Goal: Task Accomplishment & Management: Use online tool/utility

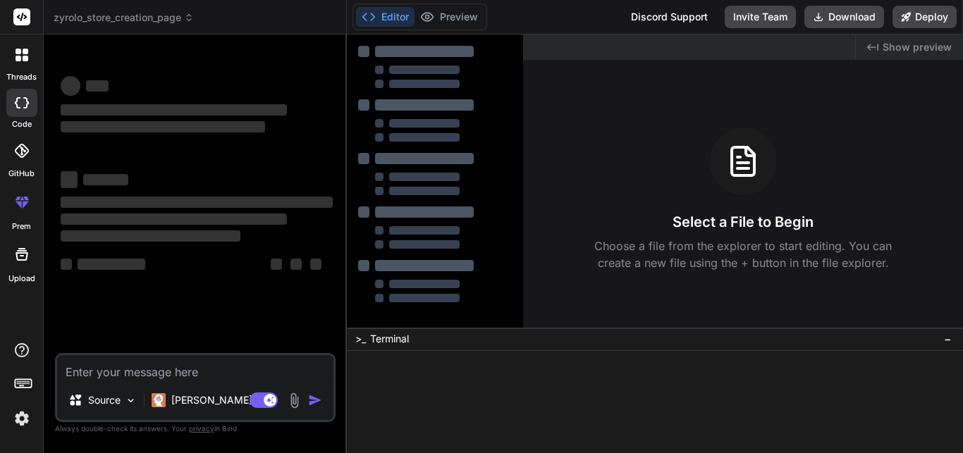
click at [178, 371] on textarea at bounding box center [195, 367] width 276 height 25
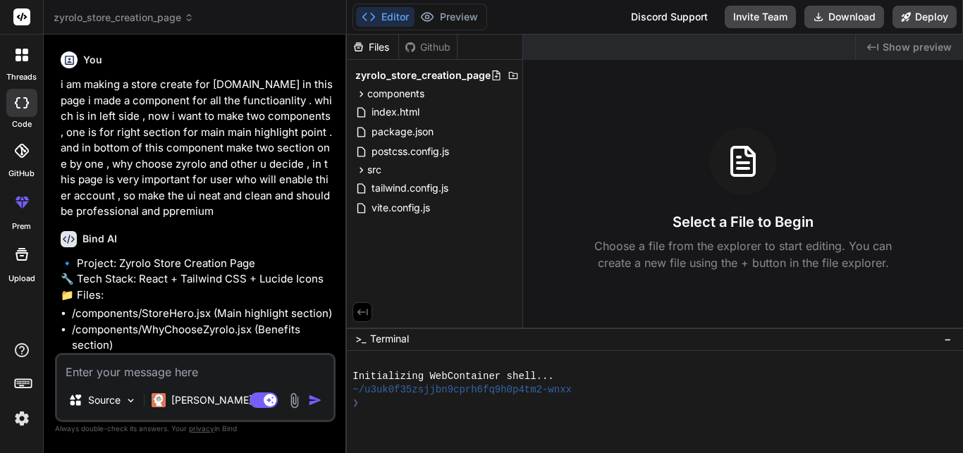
type textarea "x"
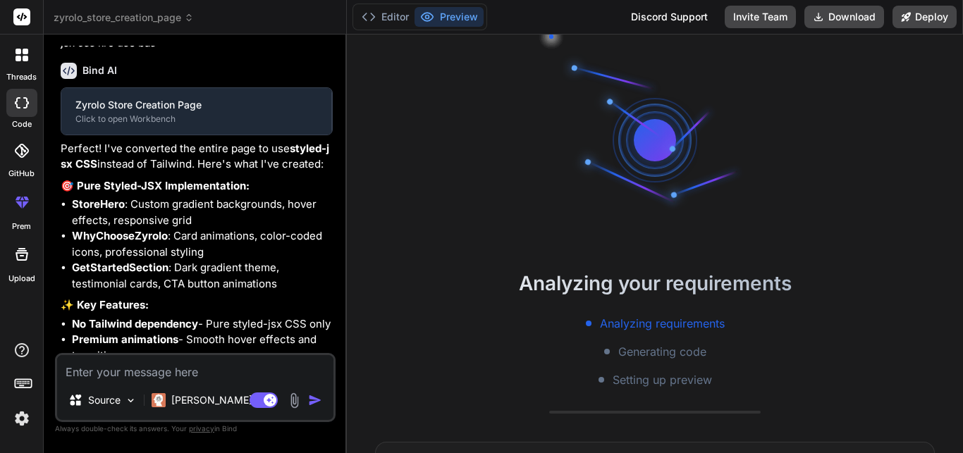
scroll to position [40, 0]
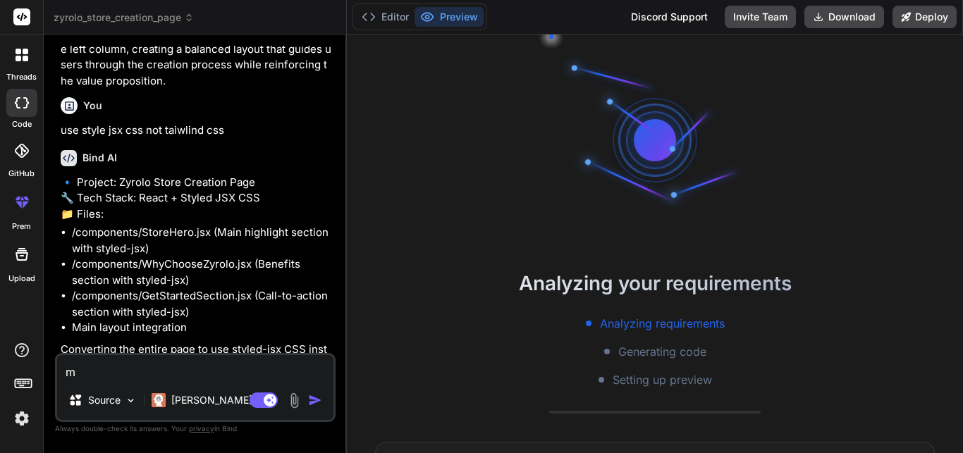
type textarea "ma"
type textarea "x"
type textarea "mak"
type textarea "x"
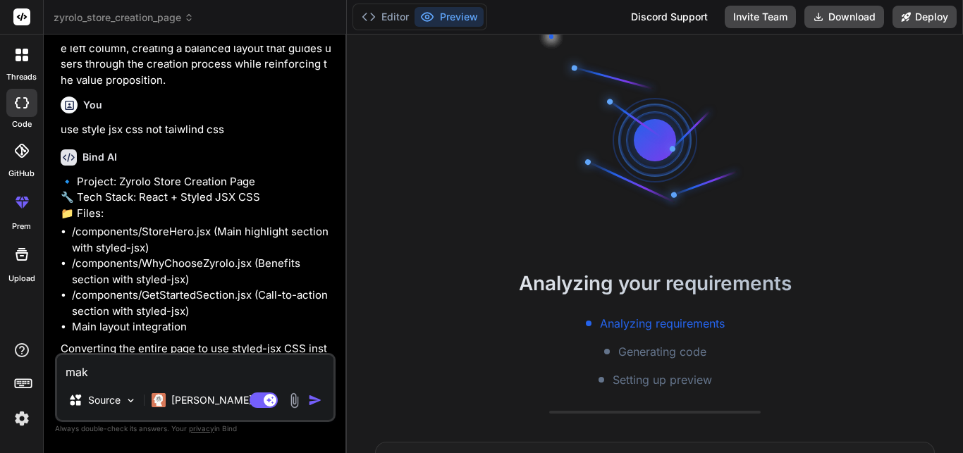
type textarea "make"
type textarea "x"
type textarea "make"
type textarea "x"
type textarea "make a"
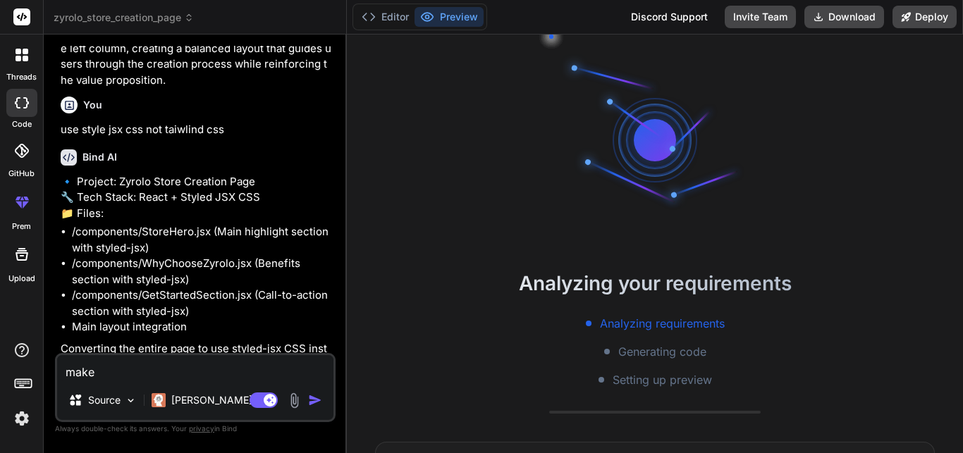
type textarea "x"
type textarea "make a"
type textarea "x"
type textarea "make a c"
type textarea "x"
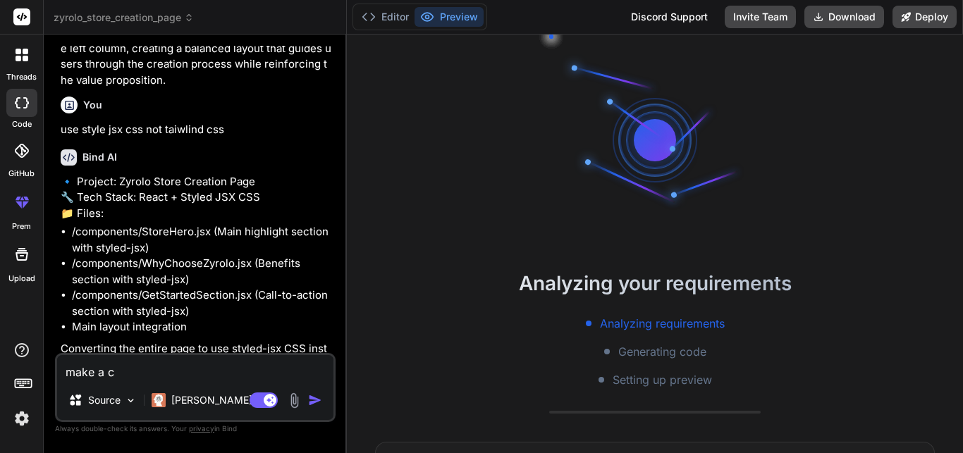
type textarea "make a co"
type textarea "x"
type textarea "make a com"
type textarea "x"
type textarea "make a comp"
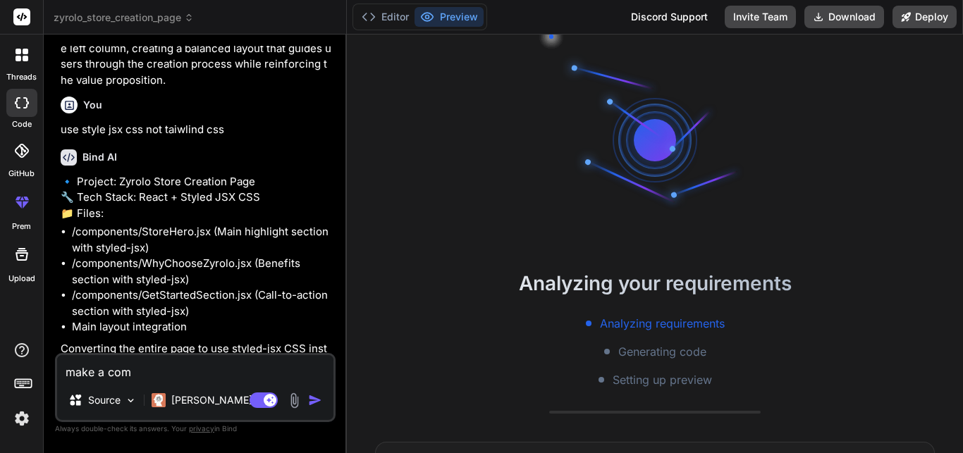
type textarea "x"
type textarea "make a compo"
type textarea "x"
type textarea "make a compone"
type textarea "x"
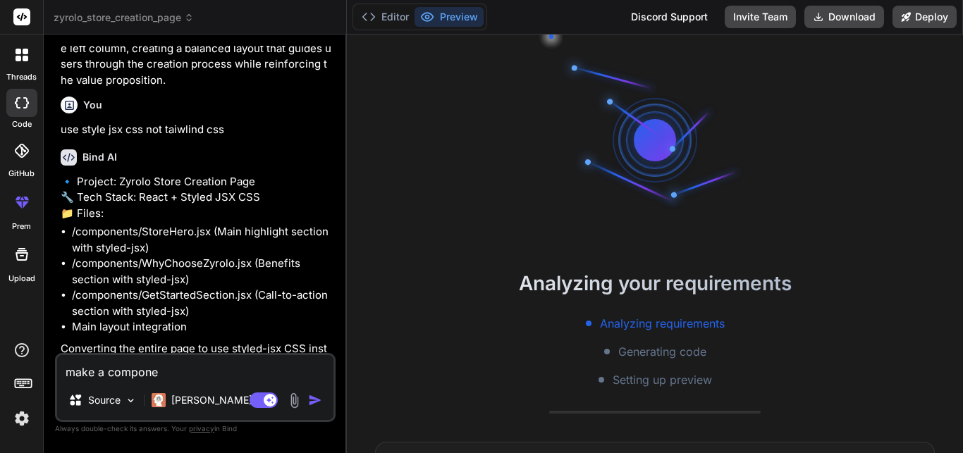
type textarea "make a componen"
type textarea "x"
type textarea "make a component"
type textarea "x"
type textarea "make a component"
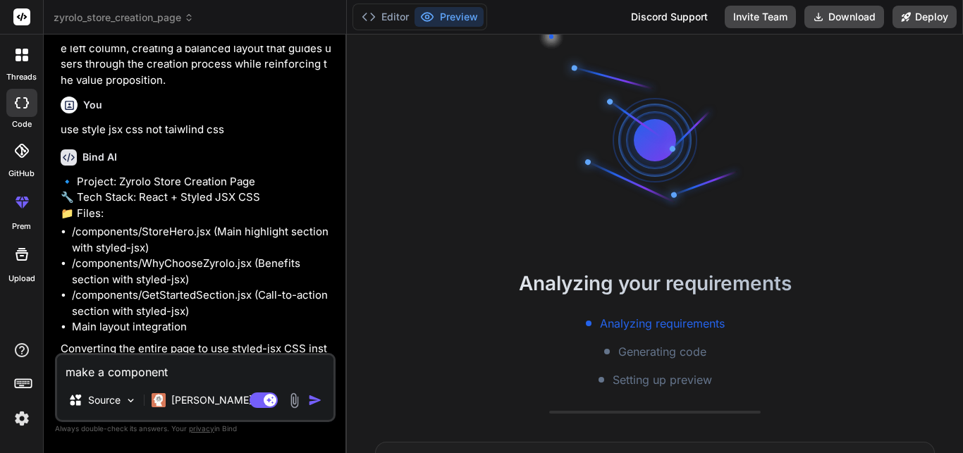
type textarea "x"
type textarea "make a component i"
type textarea "x"
type textarea "make a component in"
type textarea "x"
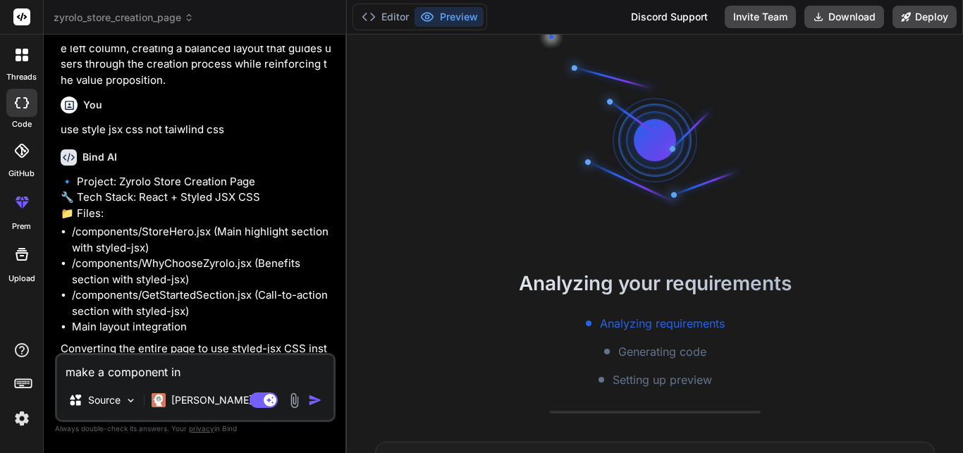
type textarea "make a component in"
type textarea "x"
type textarea "make a component in"
type textarea "x"
type textarea "make a component i"
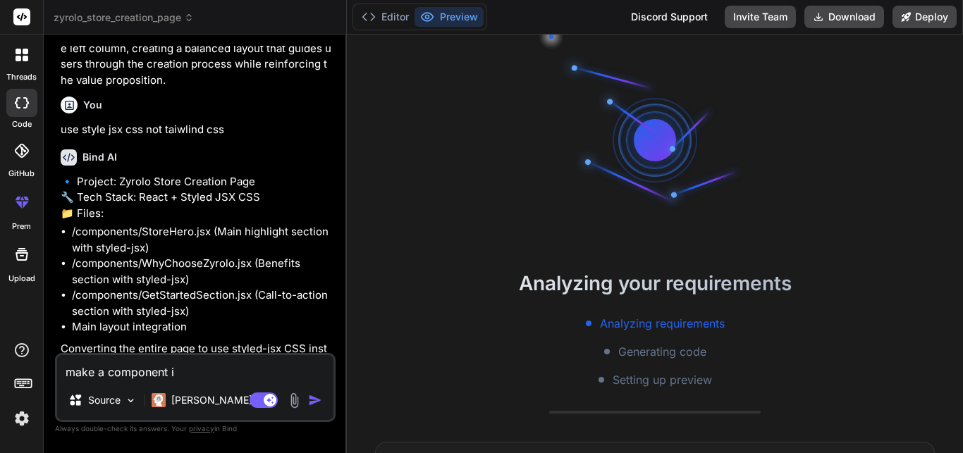
type textarea "x"
type textarea "make a component"
type textarea "x"
type textarea "make a component"
type textarea "x"
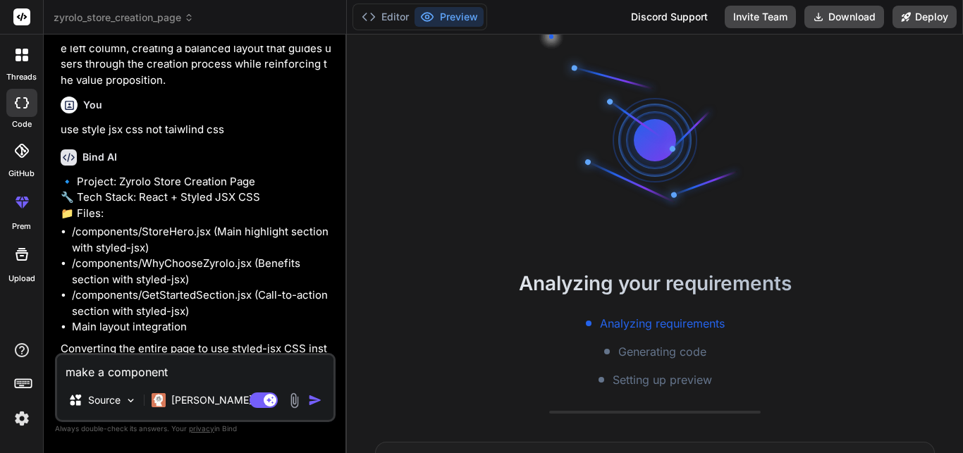
type textarea "make a component"
type textarea "x"
type textarea "make a component f"
type textarea "x"
type textarea "make a component fo"
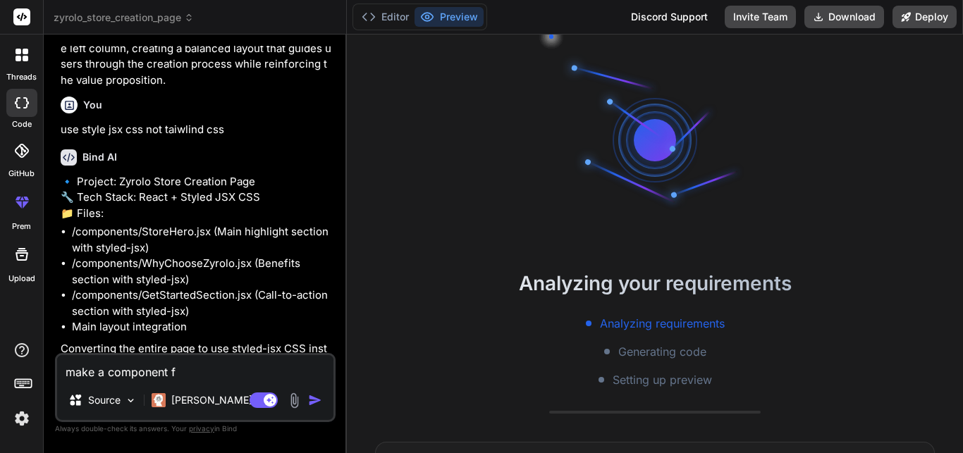
type textarea "x"
type textarea "make a component for"
type textarea "x"
type textarea "make a component for"
type textarea "x"
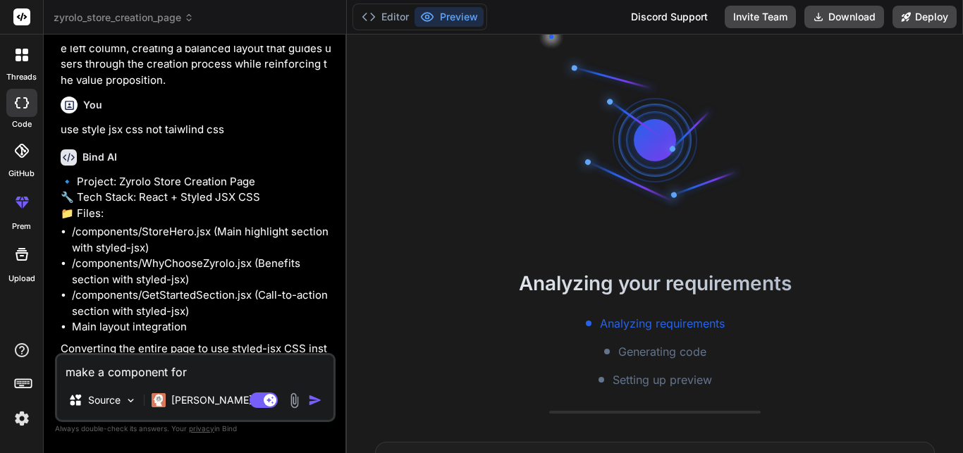
type textarea "make a component for s"
type textarea "x"
type textarea "make a component for st"
type textarea "x"
type textarea "make a component for sto"
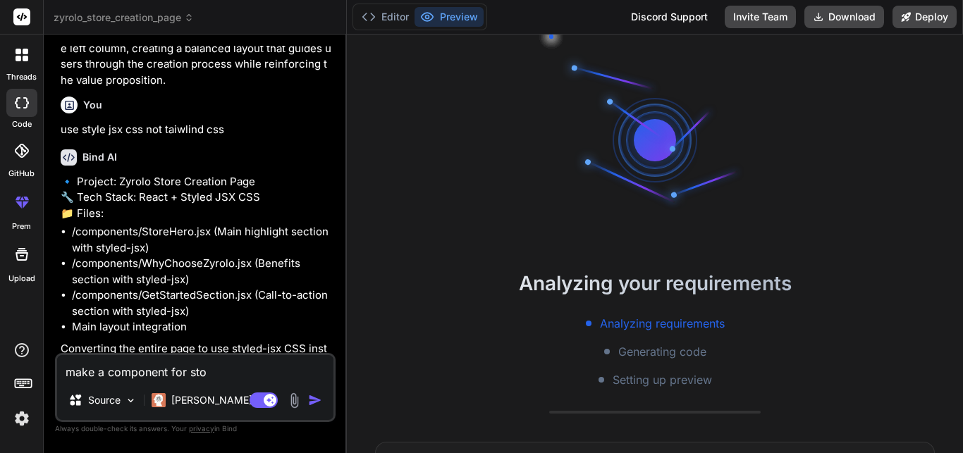
type textarea "x"
type textarea "make a component for stor"
type textarea "x"
type textarea "make a component for store"
type textarea "x"
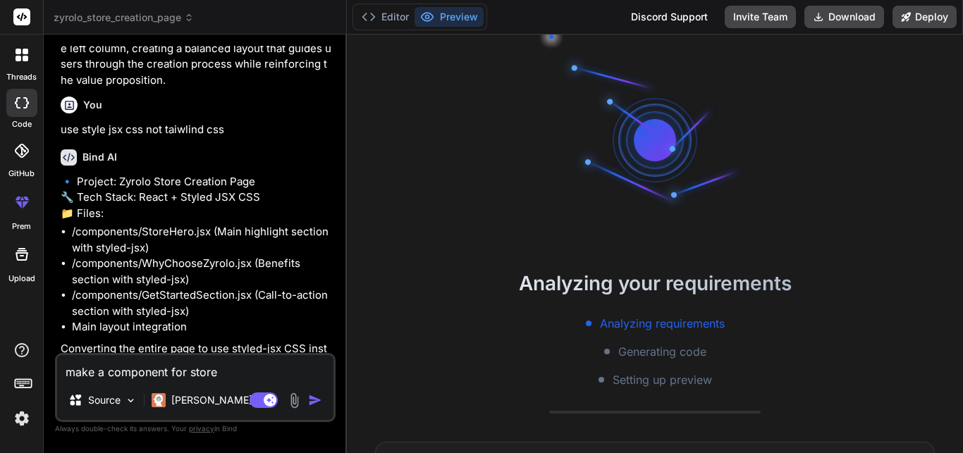
type textarea "make a component for stor"
type textarea "x"
type textarea "make a component for st"
type textarea "x"
type textarea "make a component for s"
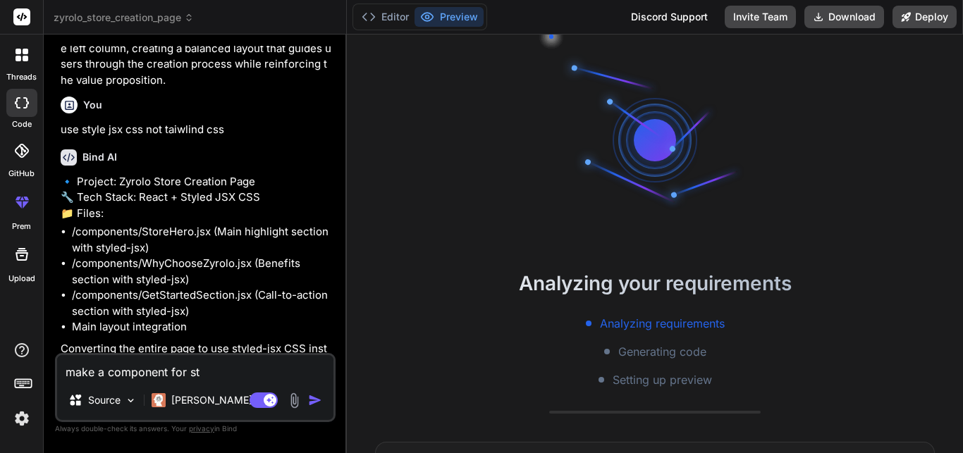
type textarea "x"
type textarea "make a component for"
type textarea "x"
type textarea "make a component for p"
type textarea "x"
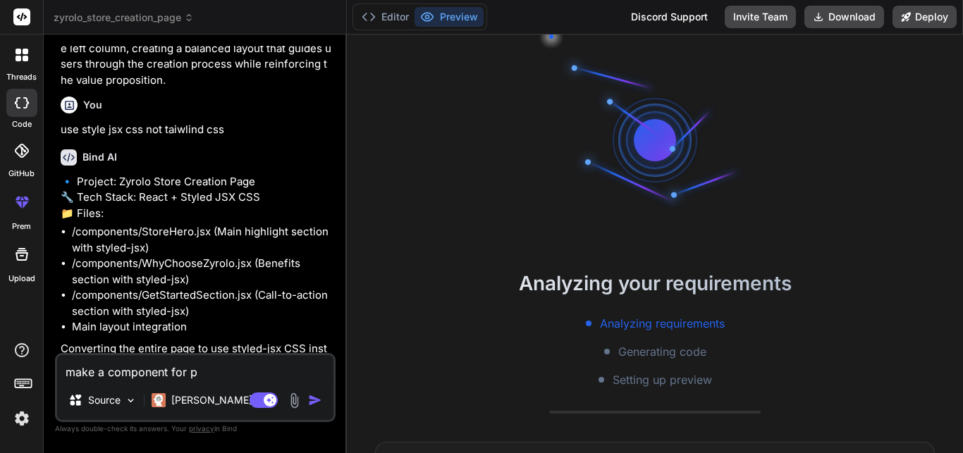
type textarea "make a component for pr"
type textarea "x"
type textarea "make a component for pro"
type textarea "x"
type textarea "make a component for pr"
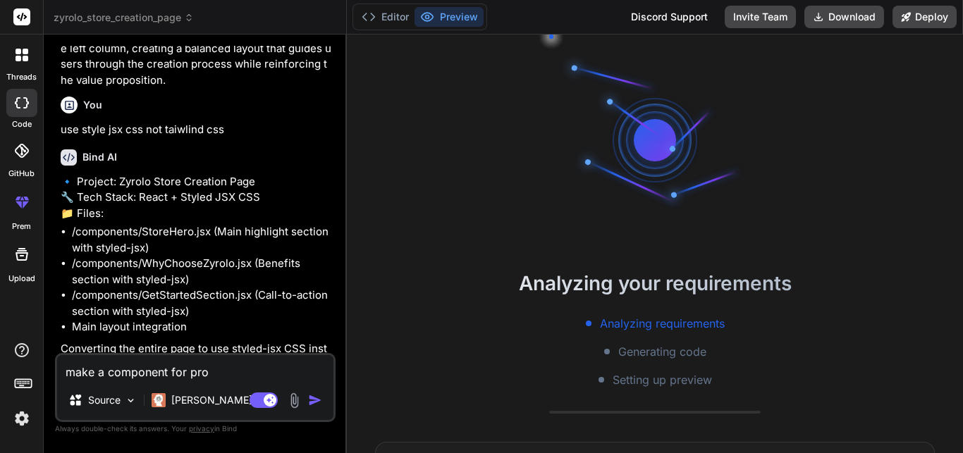
type textarea "x"
type textarea "make a component for p"
type textarea "x"
type textarea "make a component for"
type textarea "x"
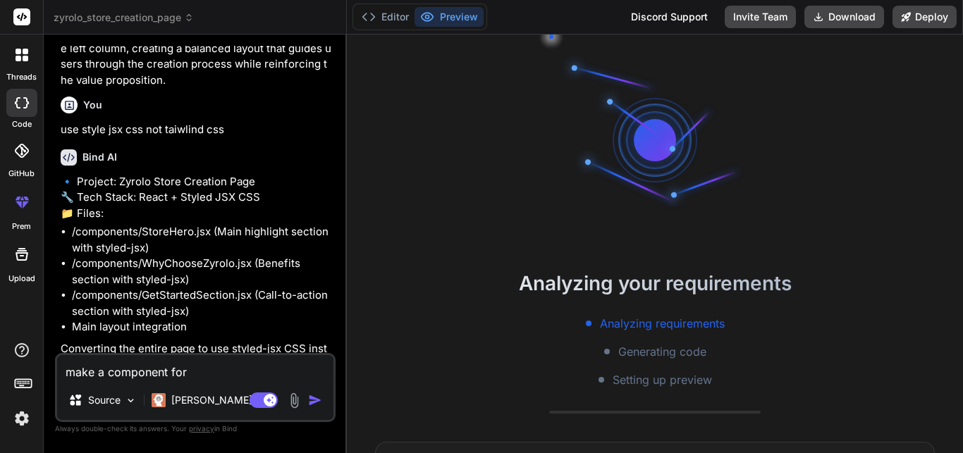
type textarea "make a component for"
type textarea "x"
type textarea "make a component for"
type textarea "x"
type textarea "make a component for ,"
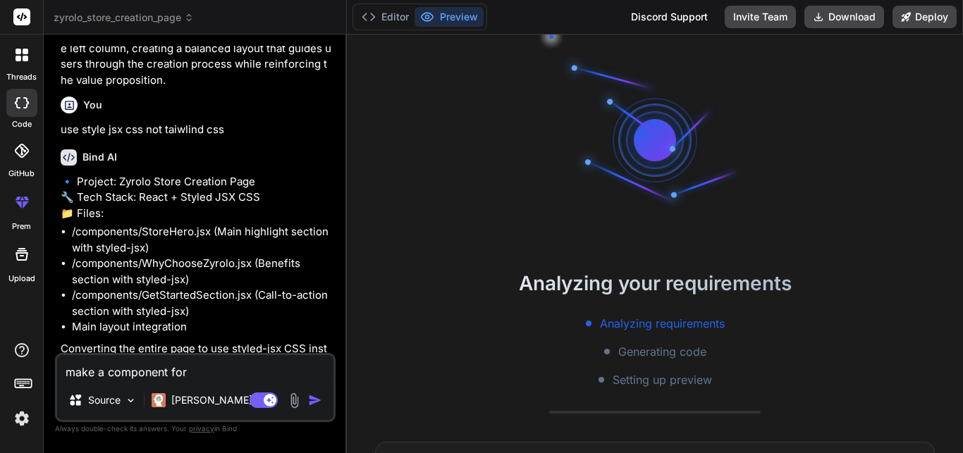
type textarea "x"
type textarea "make a component for ,"
type textarea "x"
type textarea "make a component for , i"
type textarea "x"
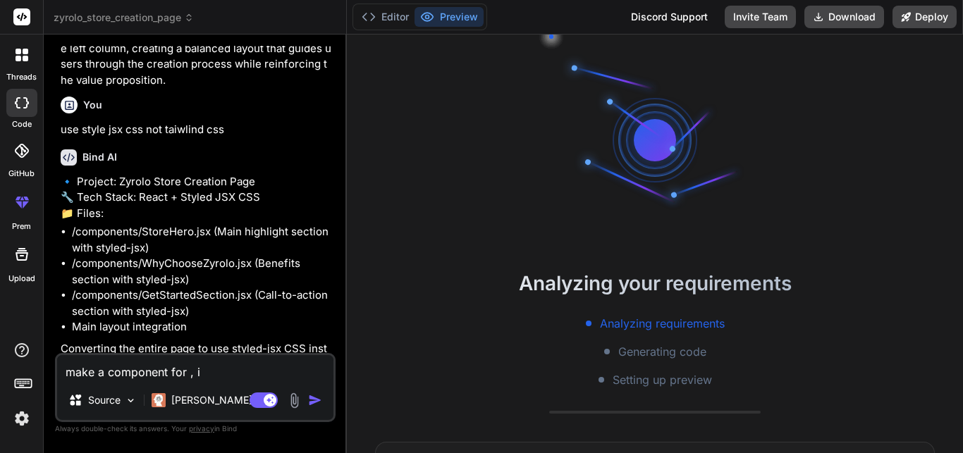
type textarea "make a component for , in"
type textarea "x"
type textarea "make a component for , in"
type textarea "x"
type textarea "make a component for , in t"
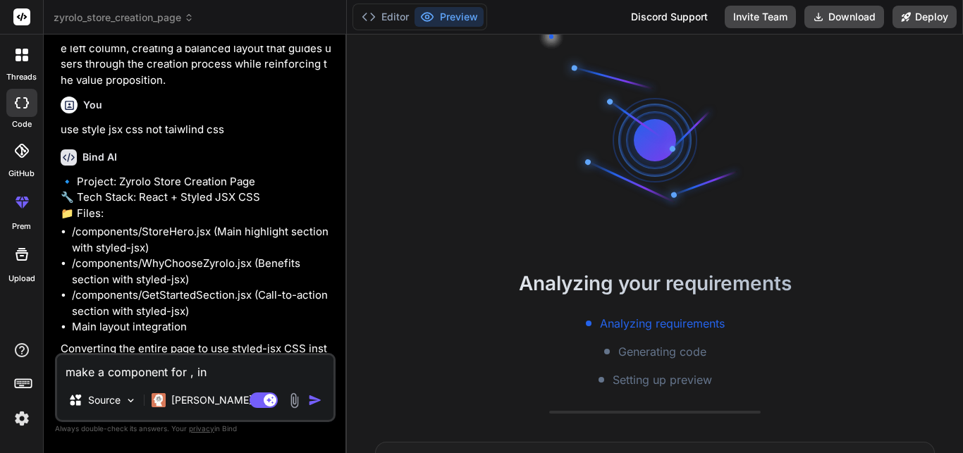
type textarea "x"
type textarea "make a component for , in th"
type textarea "x"
type textarea "make a component for , in thi"
type textarea "x"
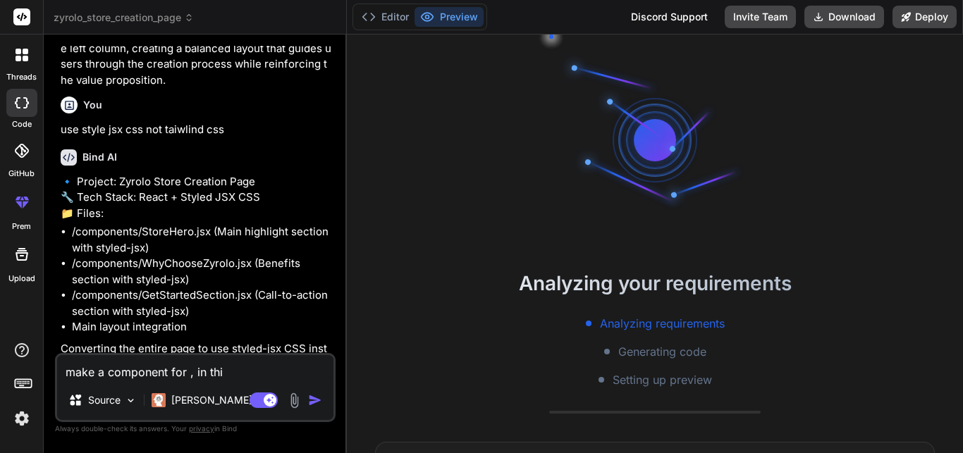
type textarea "make a component for , in this"
type textarea "x"
type textarea "make a component for , in this"
type textarea "x"
type textarea "make a component for , in this c"
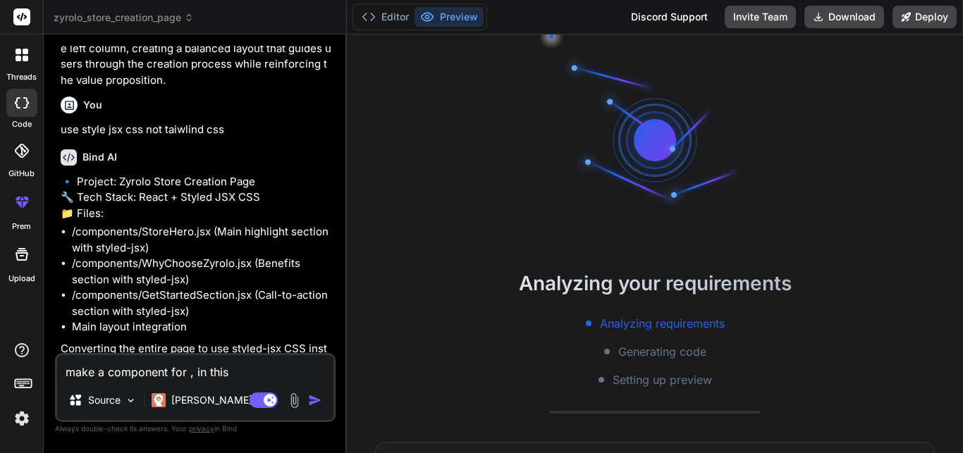
type textarea "x"
type textarea "make a component for , in this co"
type textarea "x"
type textarea "make a component for , in this com"
type textarea "x"
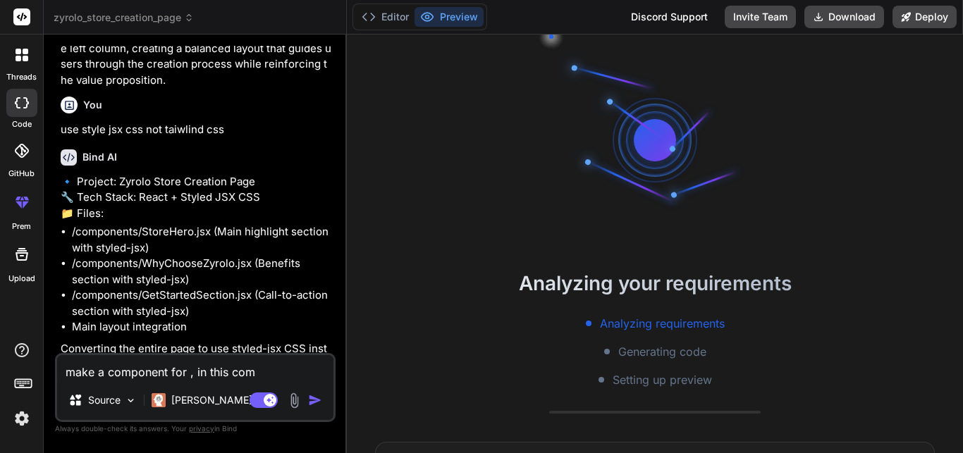
type textarea "make a component for , in this comp"
type textarea "x"
type textarea "make a component for , in this compo"
type textarea "x"
type textarea "make a component for , in this compon"
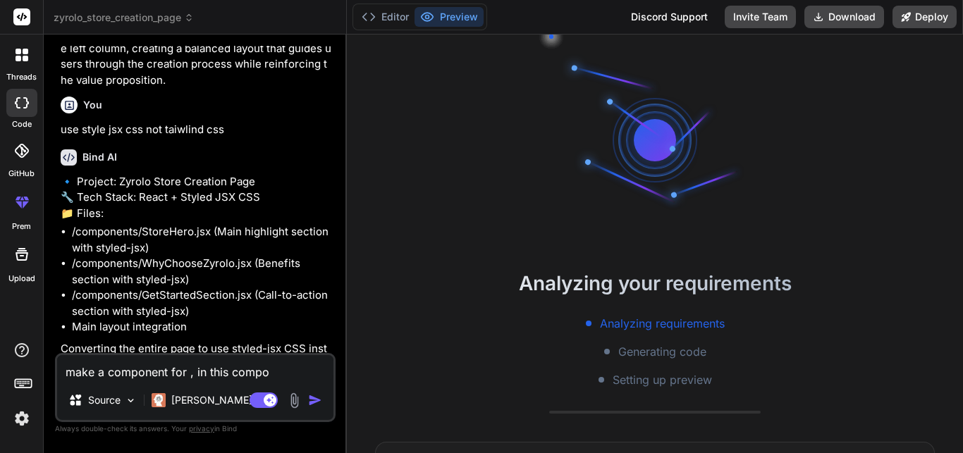
type textarea "x"
type textarea "make a component for , in this compone"
type textarea "x"
type textarea "make a component for , in this componen"
type textarea "x"
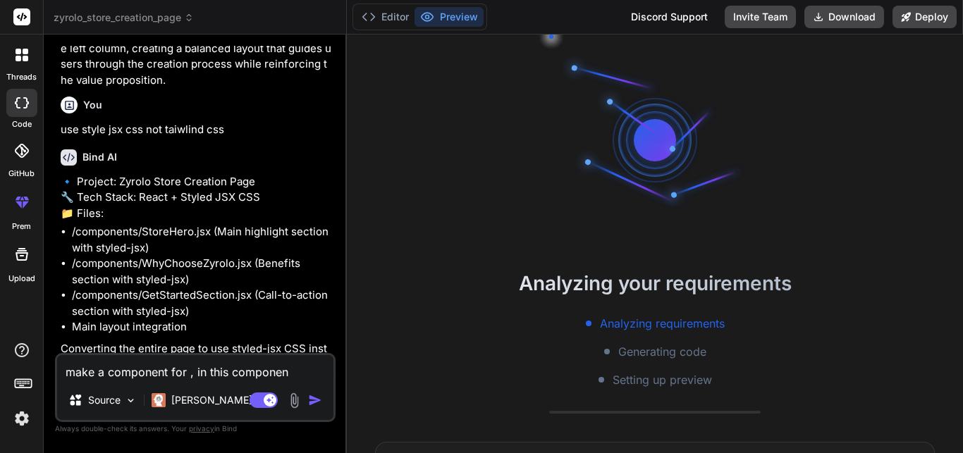
type textarea "make a component for , in this component"
type textarea "x"
type textarea "make a component for , in this component"
type textarea "x"
type textarea "make a component for , in this component i"
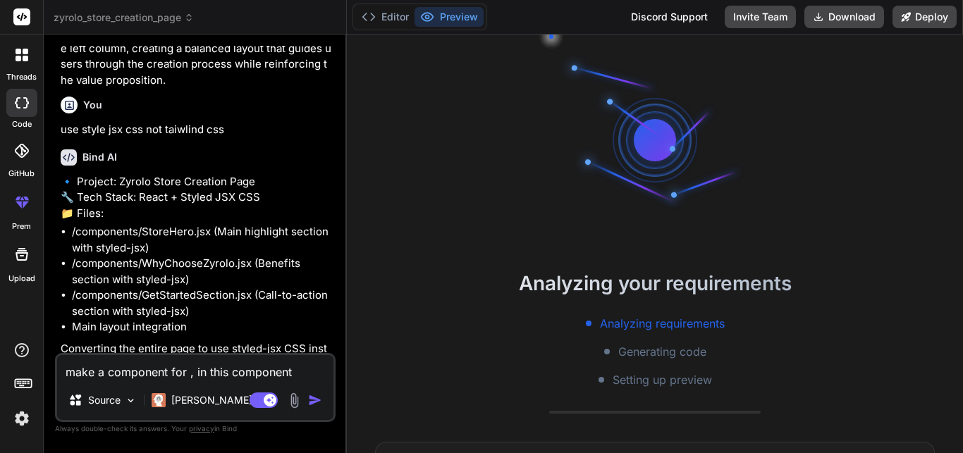
type textarea "x"
type textarea "make a component for , in this component i"
type textarea "x"
type textarea "make a component for , in this component i w"
type textarea "x"
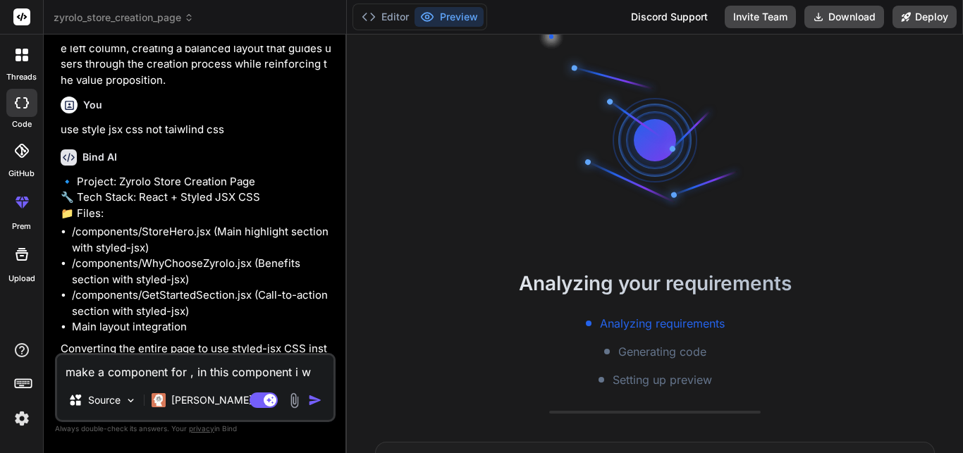
type textarea "make a component for , in this component i wi"
type textarea "x"
type textarea "make a component for , in this component i wil"
type textarea "x"
type textarea "make a component for , in this component i will"
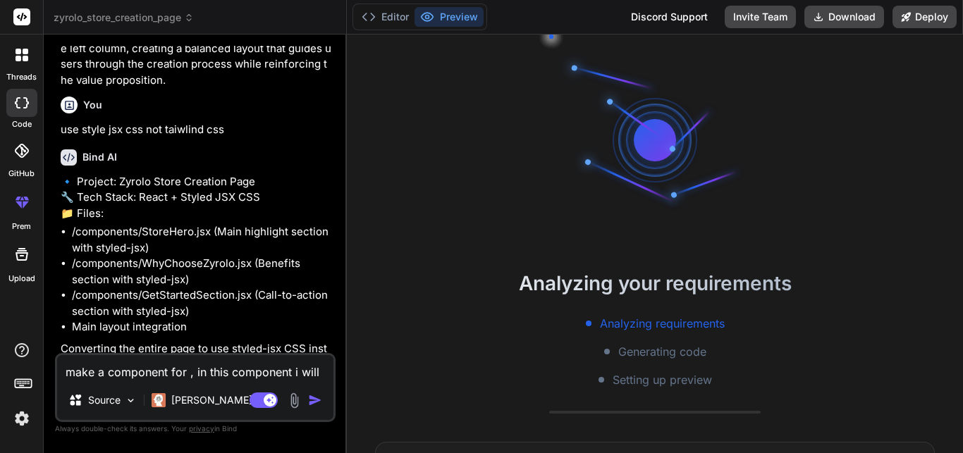
type textarea "x"
type textarea "make a component for , in this component i will"
type textarea "x"
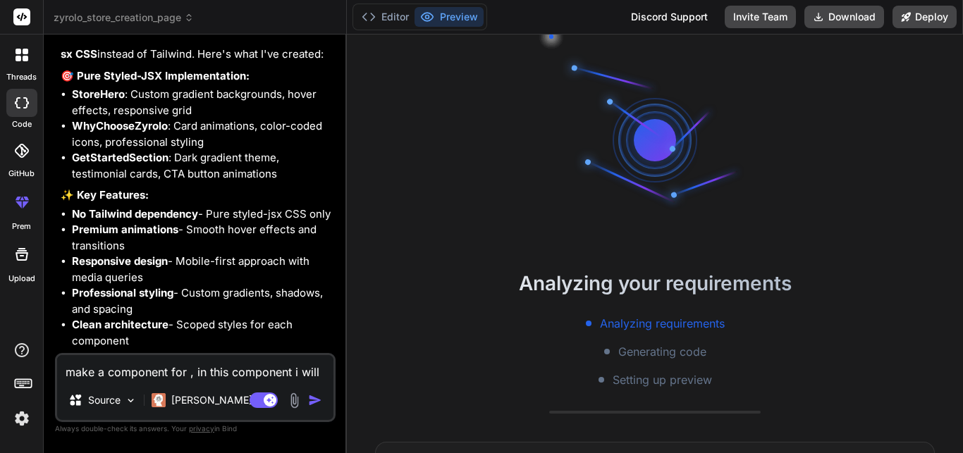
scroll to position [2675, 0]
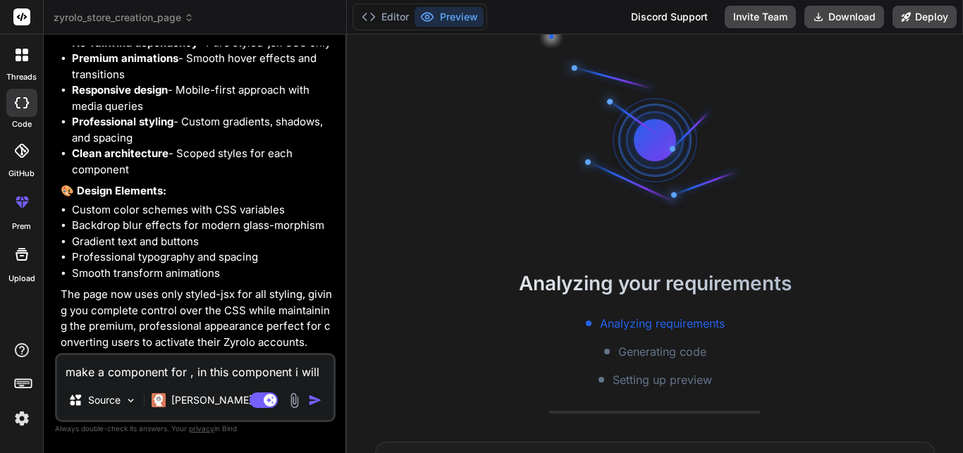
type textarea "make a component for , in this component i will"
click at [17, 65] on div at bounding box center [22, 55] width 30 height 30
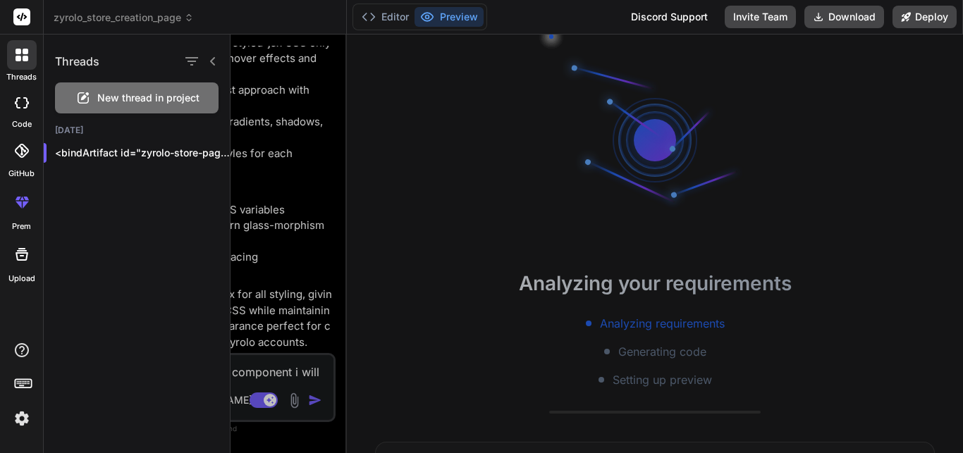
click at [25, 19] on icon at bounding box center [22, 17] width 11 height 8
click at [172, 110] on div "New thread in project" at bounding box center [137, 98] width 164 height 31
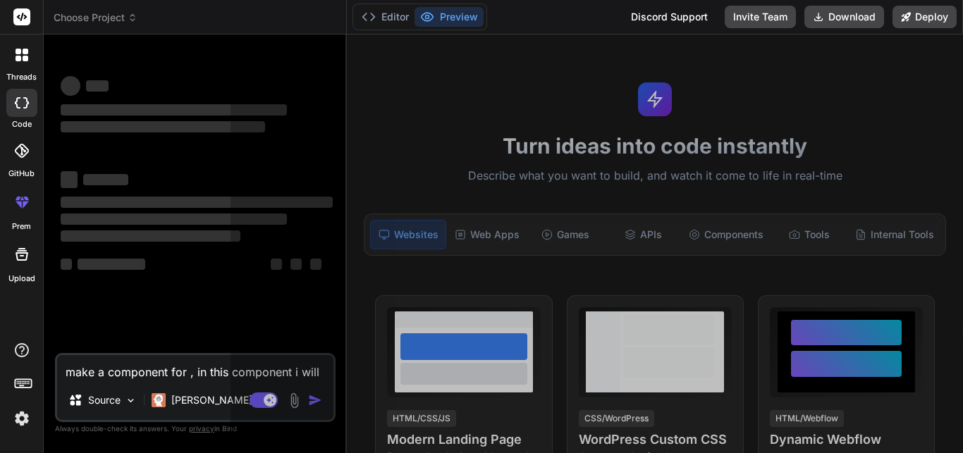
scroll to position [94, 0]
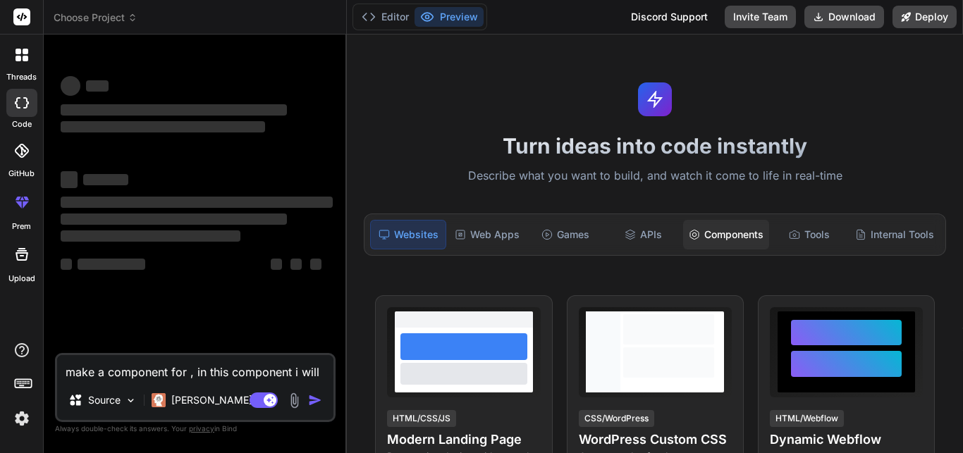
type textarea "x"
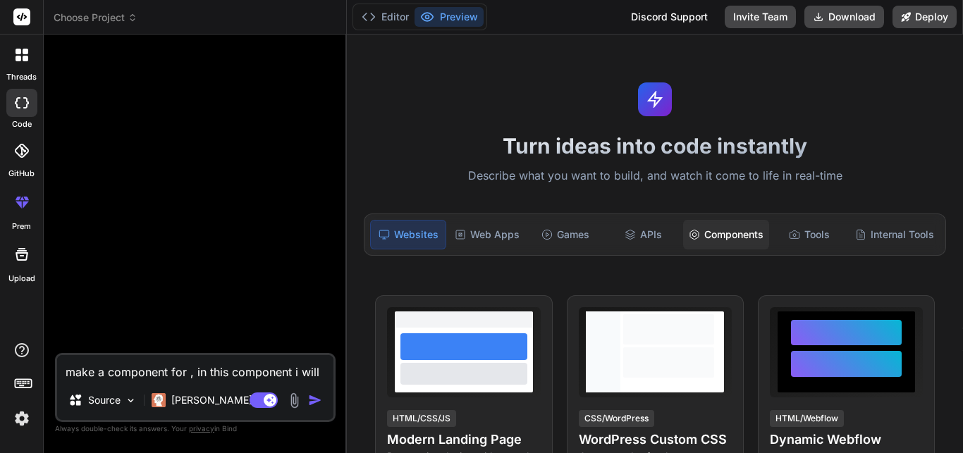
click at [716, 233] on div "Components" at bounding box center [726, 235] width 86 height 30
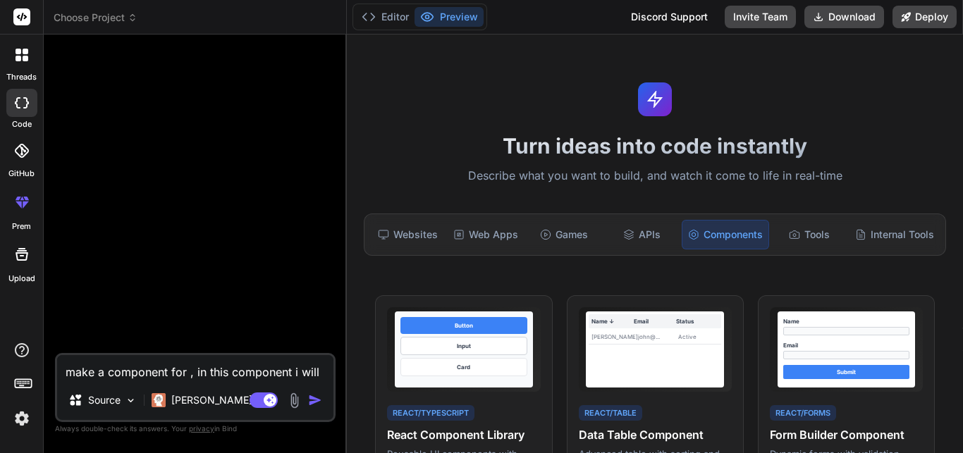
click at [319, 372] on textarea "make a component for , in this component i will" at bounding box center [195, 367] width 276 height 25
type textarea "make a component for , in this component i will"
type textarea "x"
click at [322, 372] on textarea "make a component for , in this component i will" at bounding box center [195, 367] width 276 height 25
type textarea "make a component for , in this component i will i"
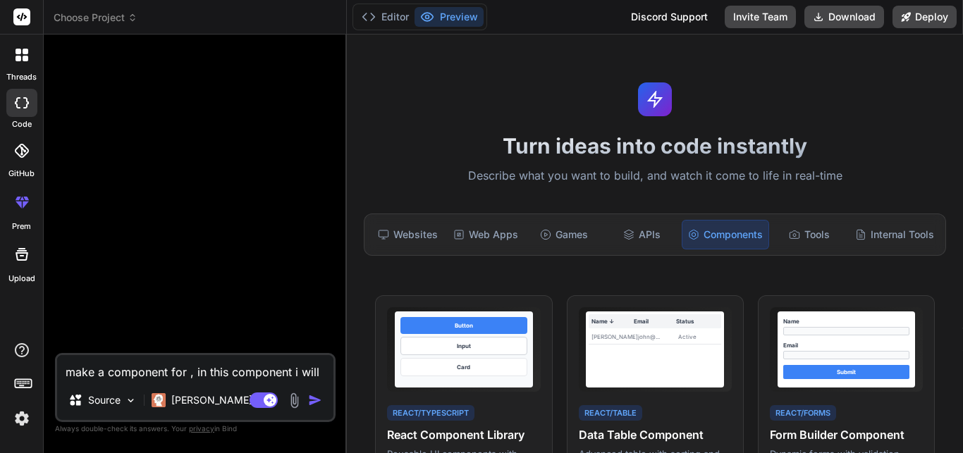
type textarea "x"
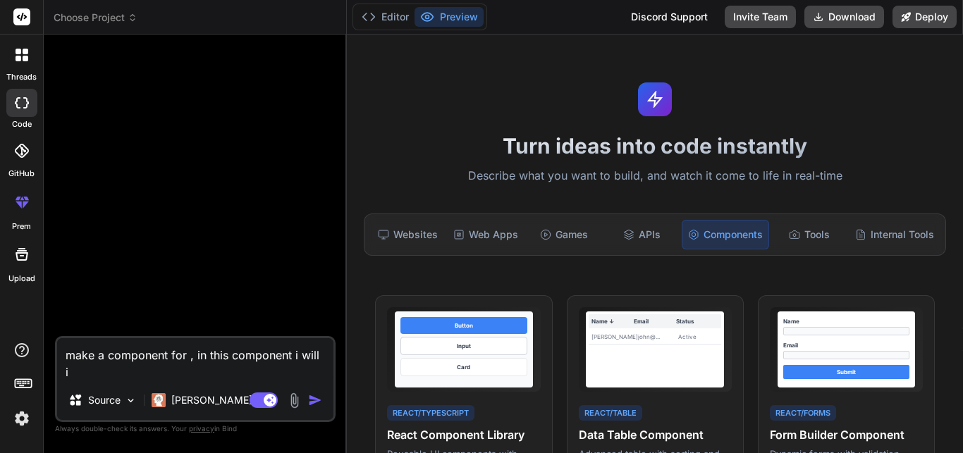
type textarea "make a component for , in this component i will in"
type textarea "x"
type textarea "make a component for , in this component i will in"
type textarea "x"
type textarea "make a component for , in this component i will in u"
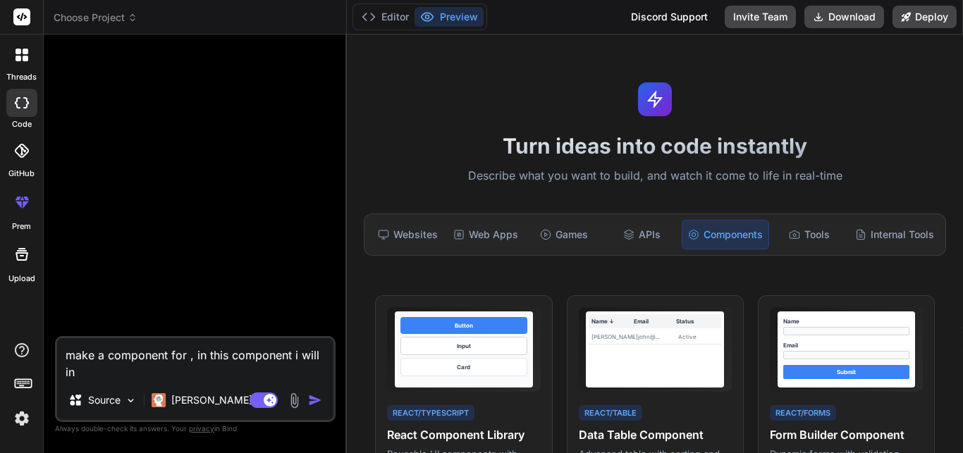
type textarea "x"
type textarea "make a component for , in this component i will in us"
type textarea "x"
type textarea "make a component for , in this component i will in use"
type textarea "x"
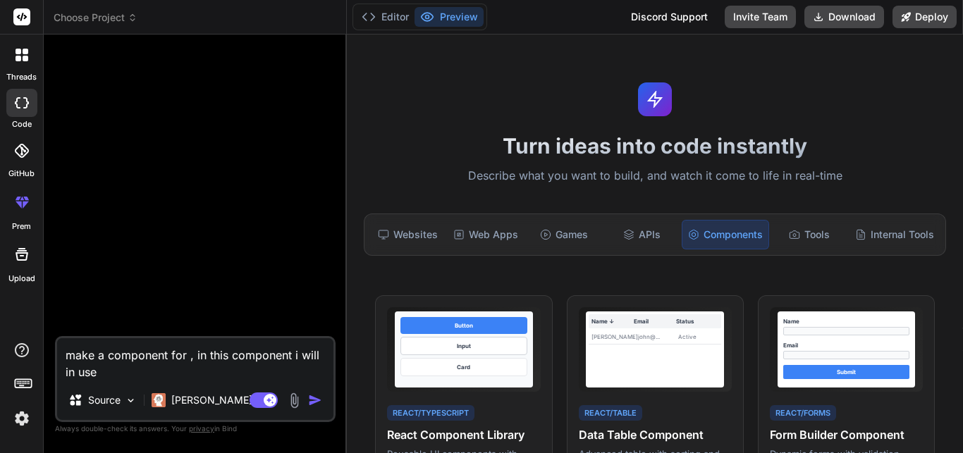
type textarea "make a component for , in this component i will in user"
type textarea "x"
type textarea "make a component for , in this component i will in user"
type textarea "x"
type textarea "make a component for , in this component i will in user p"
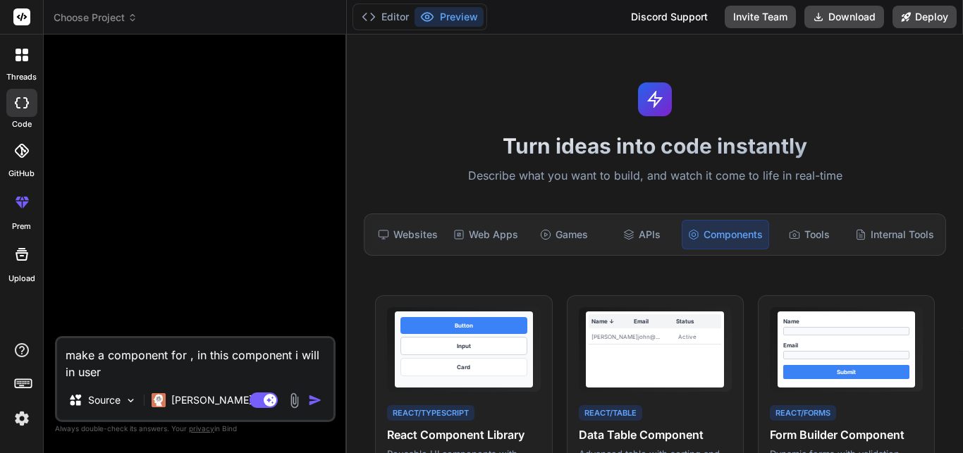
type textarea "x"
type textarea "make a component for , in this component i will in user pr"
type textarea "x"
type textarea "make a component for , in this component i will in user pro"
type textarea "x"
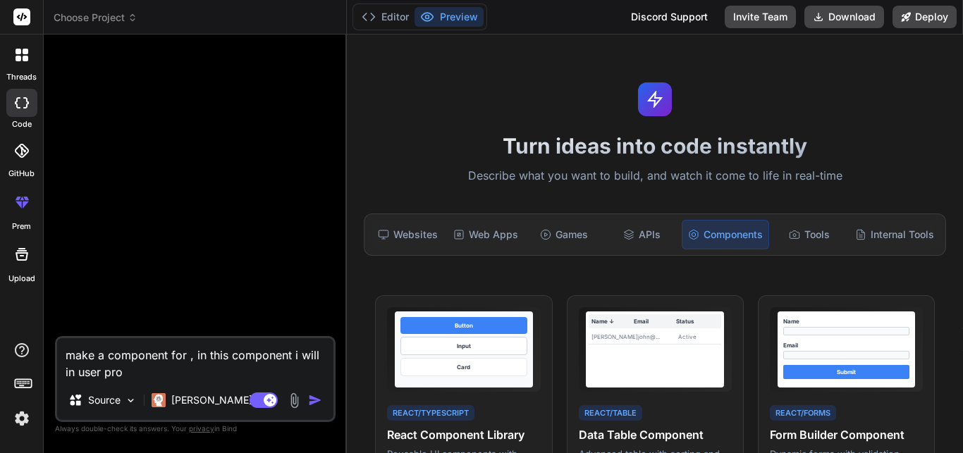
type textarea "make a component for , in this component i will in user prof"
type textarea "x"
type textarea "make a component for , in this component i will in user profi"
type textarea "x"
type textarea "make a component for , in this component i will in user profil"
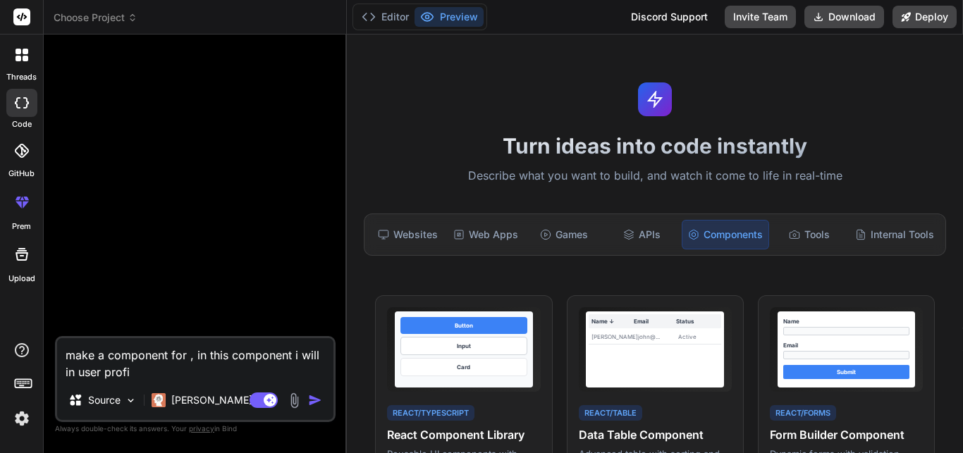
type textarea "x"
type textarea "make a component for , in this component i will in user profile"
type textarea "x"
type textarea "make a component for , in this component i will in user profile"
type textarea "x"
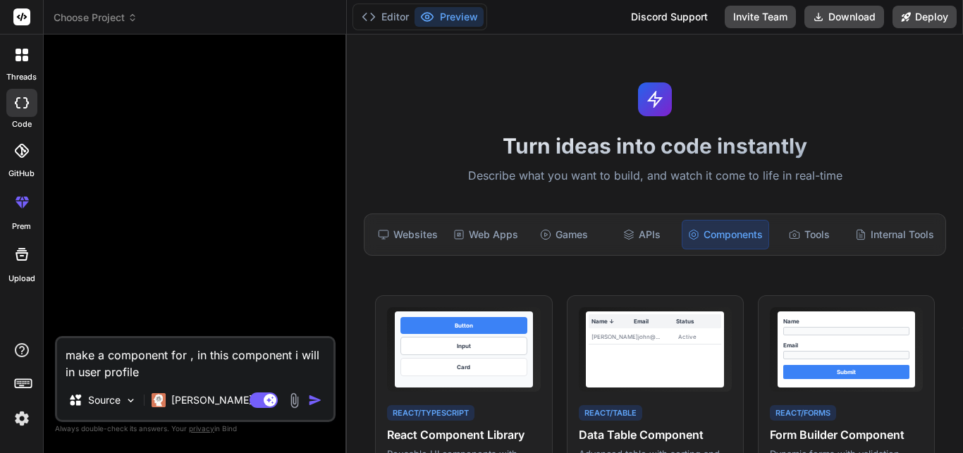
type textarea "make a component for , in this component i will in user profile p"
type textarea "x"
type textarea "make a component for , in this component i will in user profile pa"
type textarea "x"
type textarea "make a component for , in this component i will in user profile pag"
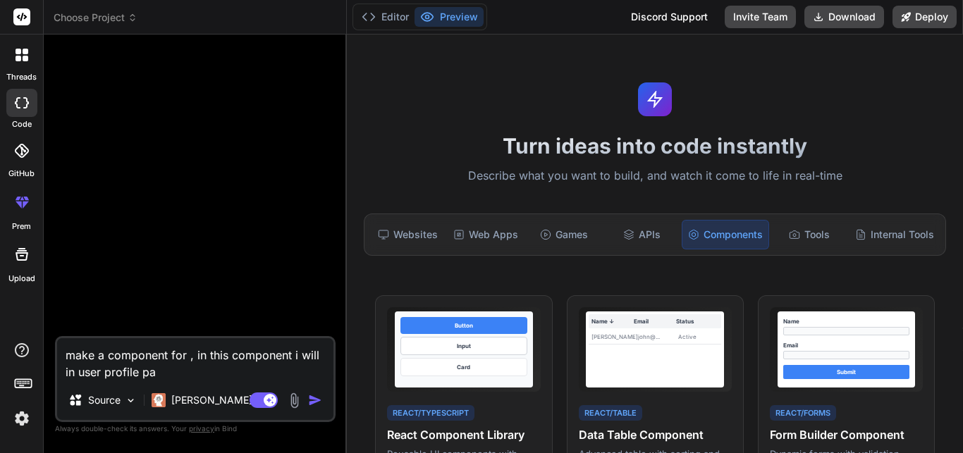
type textarea "x"
type textarea "make a component for , in this component i will in user profile page"
type textarea "x"
type textarea "make a component for , in this component i will in user profile page"
type textarea "x"
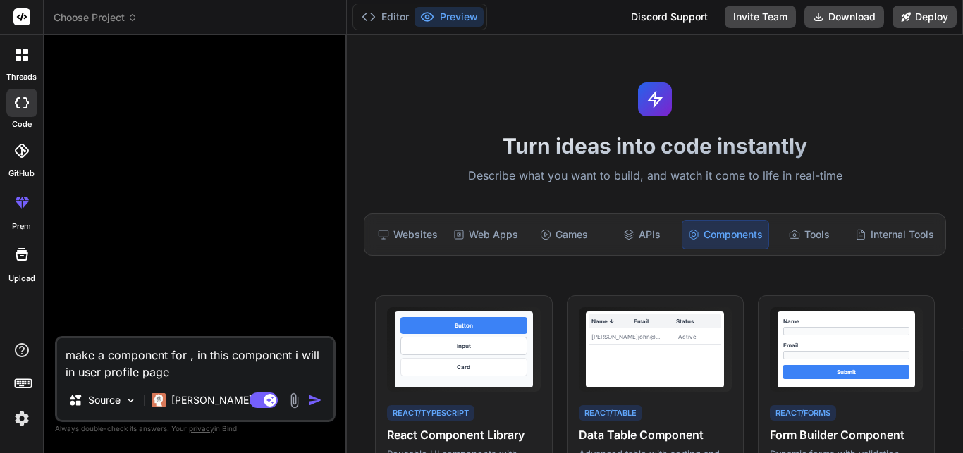
type textarea "make a component for , in this component i will in user profile page"
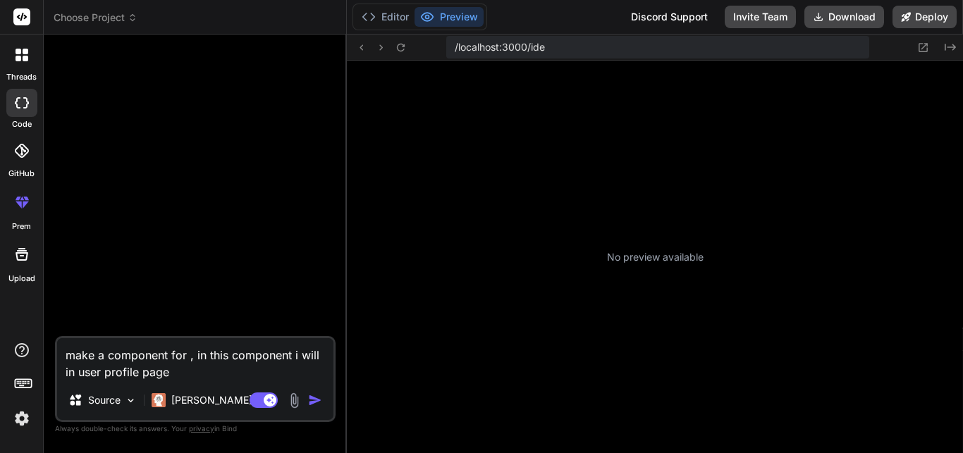
scroll to position [281, 0]
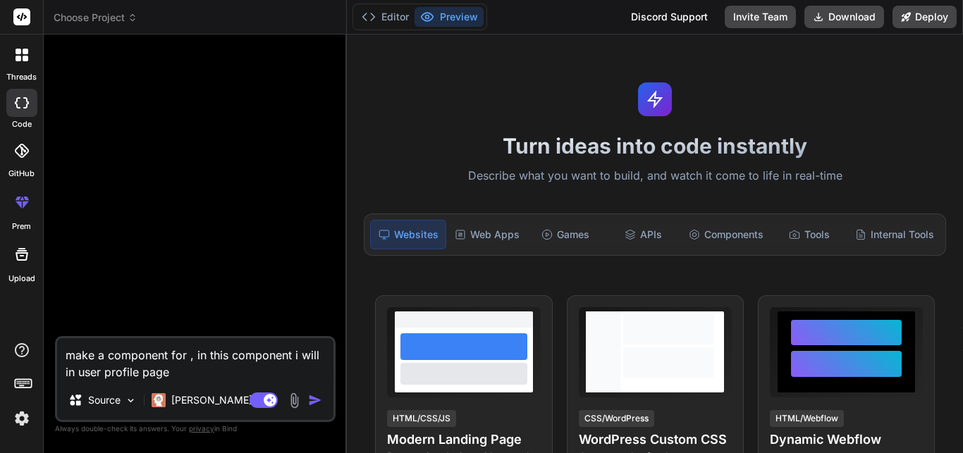
type textarea "x"
click at [886, 236] on div "Internal Tools" at bounding box center [895, 235] width 90 height 30
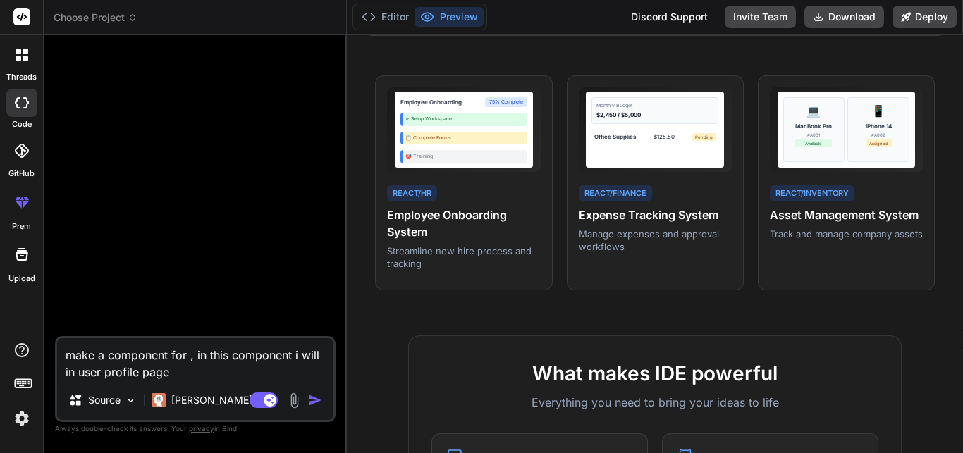
scroll to position [282, 0]
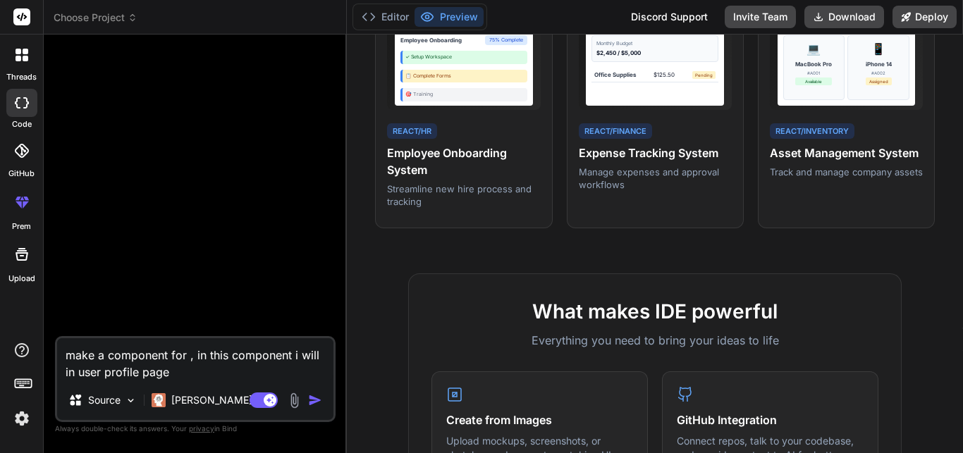
click at [692, 233] on div "Turn ideas into code instantly Describe what you want to build, and watch it co…" at bounding box center [655, 244] width 616 height 419
click at [185, 372] on textarea "make a component for , in this component i will in user profile page" at bounding box center [195, 359] width 276 height 42
click at [323, 354] on textarea "make a component for , in this component i will in user profile page" at bounding box center [195, 359] width 276 height 42
type textarea "make a component for , in this component i will pin user profile page"
type textarea "x"
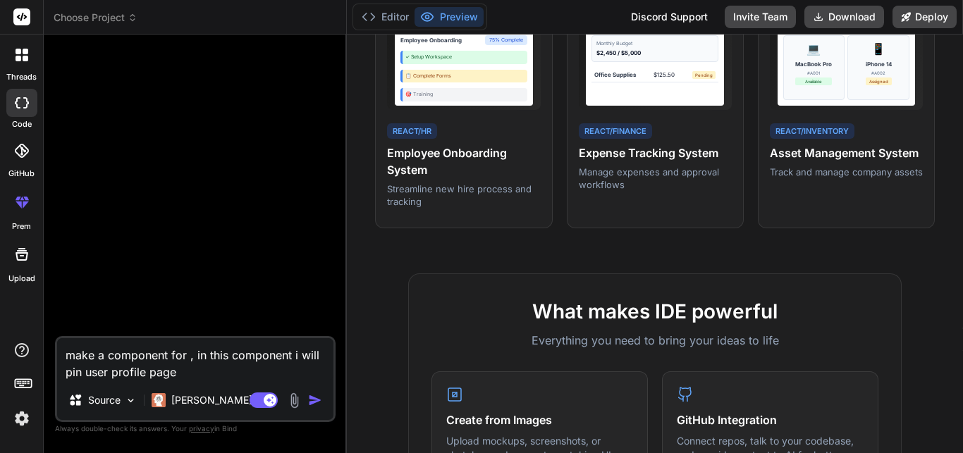
type textarea "make a component for , in this component i will puin user profile page"
type textarea "x"
type textarea "make a component for , in this component i will [PERSON_NAME] user profile page"
type textarea "x"
type textarea "make a component for , in this component i will put in user profile page"
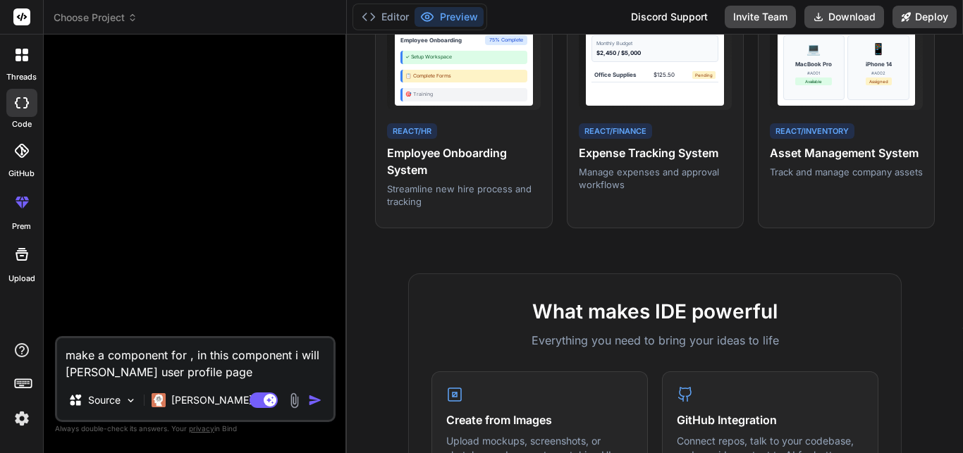
type textarea "x"
type textarea "make a component for , in this component i will put in user profile page ,"
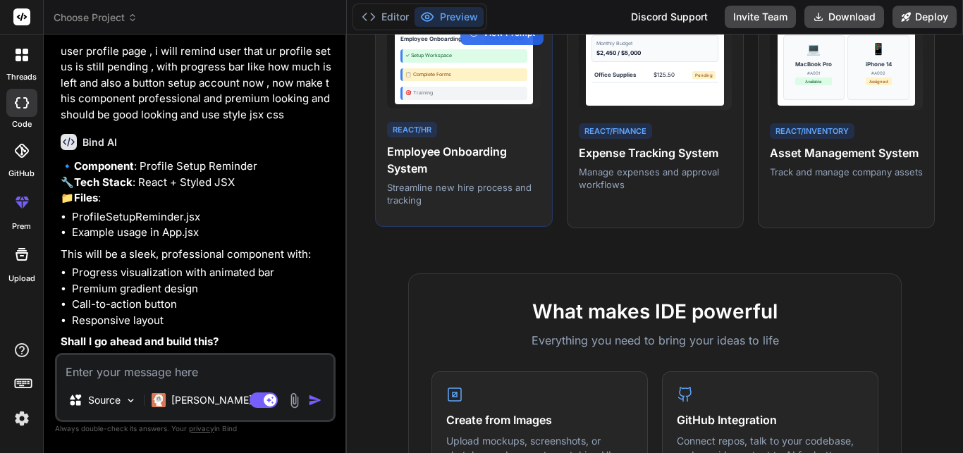
scroll to position [0, 0]
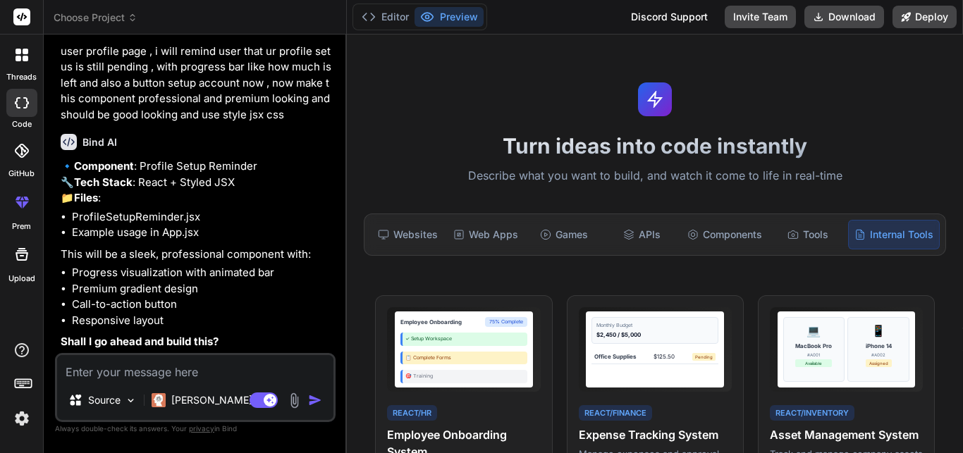
click at [155, 373] on textarea at bounding box center [195, 367] width 276 height 25
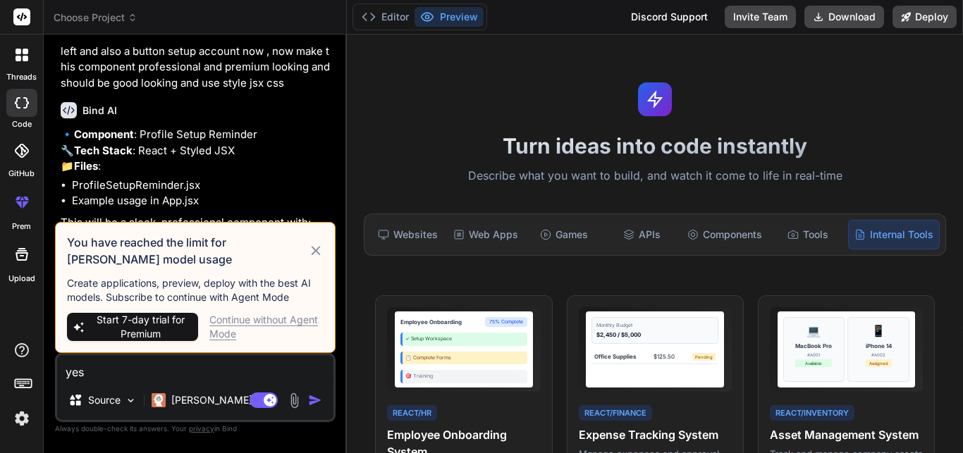
click at [319, 249] on icon at bounding box center [315, 250] width 9 height 9
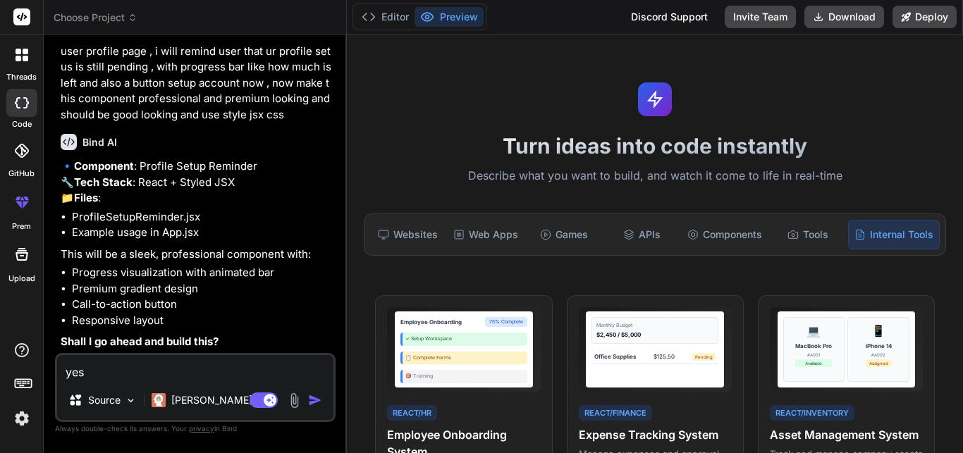
click at [305, 396] on div "Agent Mode. When this toggle is activated, AI automatically makes decisions, re…" at bounding box center [287, 400] width 81 height 17
click at [315, 398] on img "button" at bounding box center [315, 400] width 14 height 14
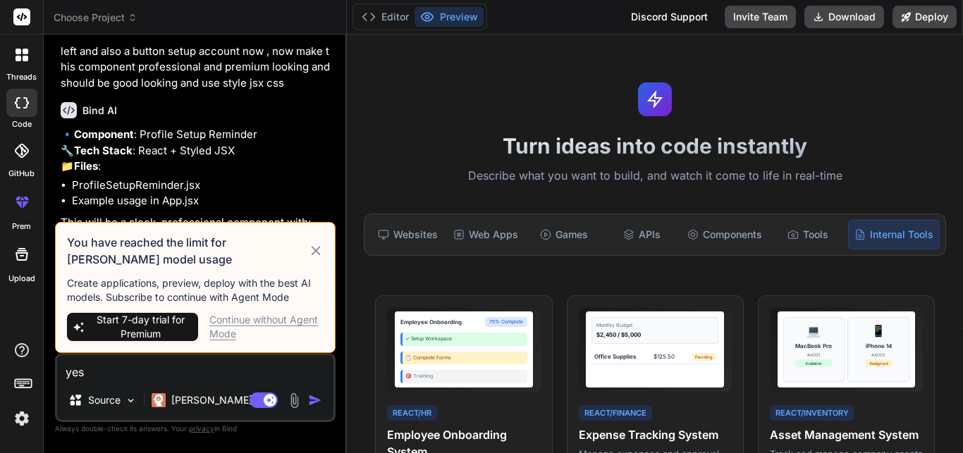
click at [241, 329] on div "Continue without Agent Mode" at bounding box center [266, 327] width 114 height 28
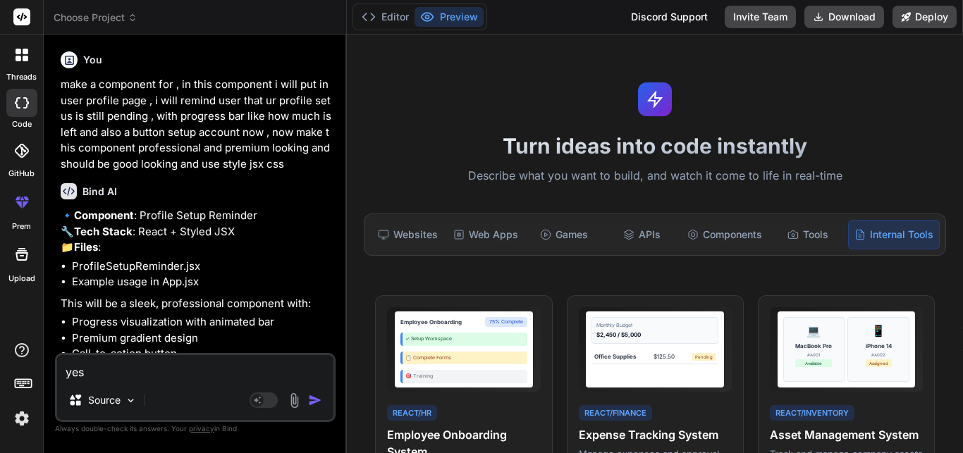
scroll to position [81, 0]
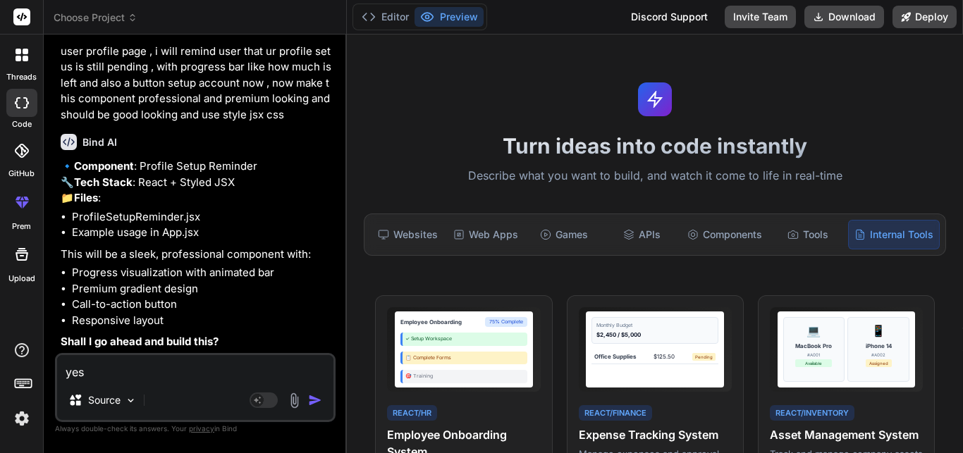
click at [312, 401] on img "button" at bounding box center [315, 400] width 14 height 14
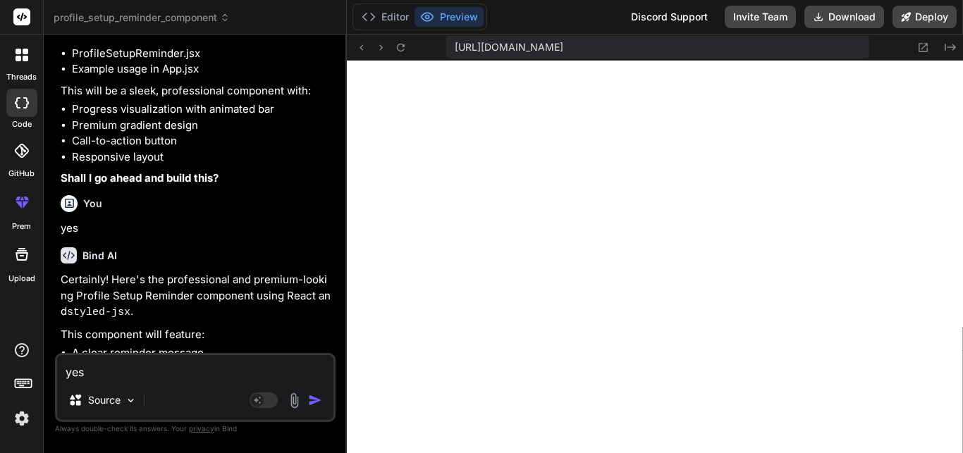
scroll to position [723, 0]
click at [188, 369] on textarea "yes" at bounding box center [195, 367] width 276 height 25
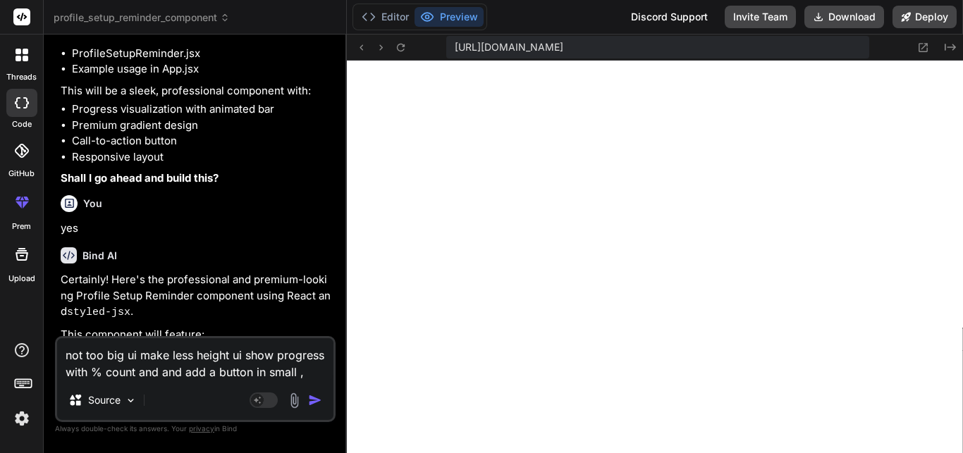
scroll to position [17, 0]
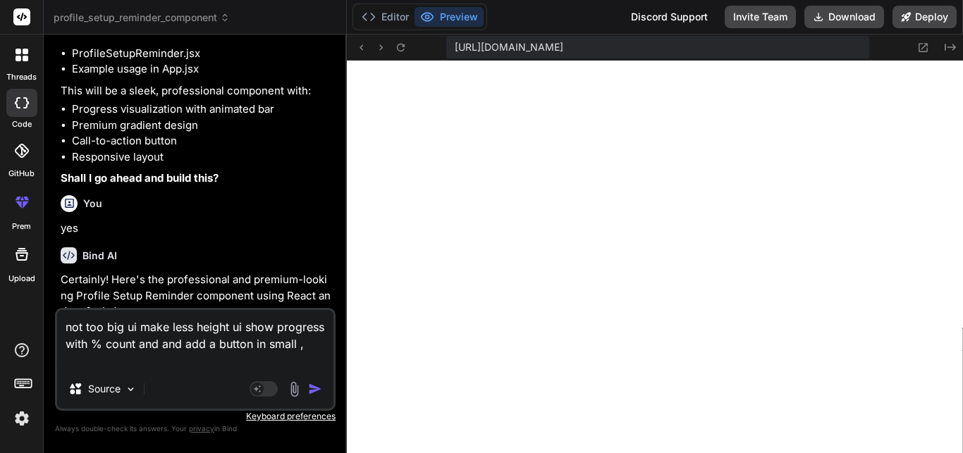
click at [99, 360] on textarea "not too big ui make less height ui show progress with % count and and add a but…" at bounding box center [195, 339] width 276 height 59
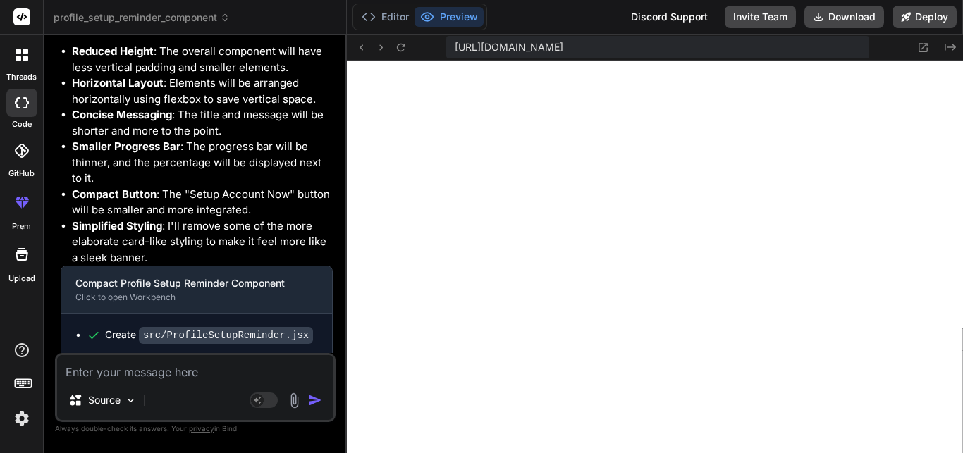
scroll to position [1456, 0]
